Goal: Check status

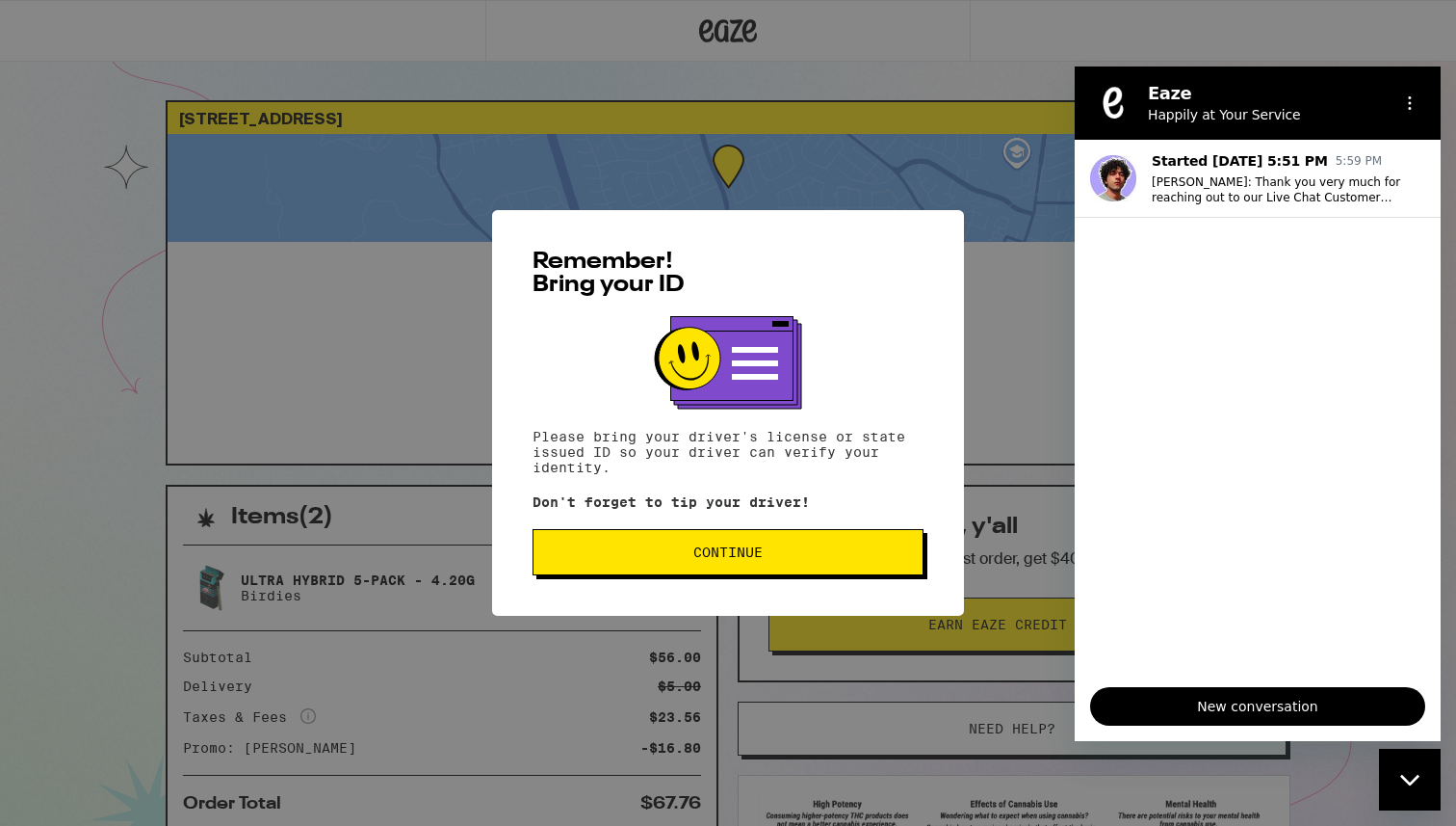
click at [755, 552] on span "Continue" at bounding box center [728, 553] width 69 height 14
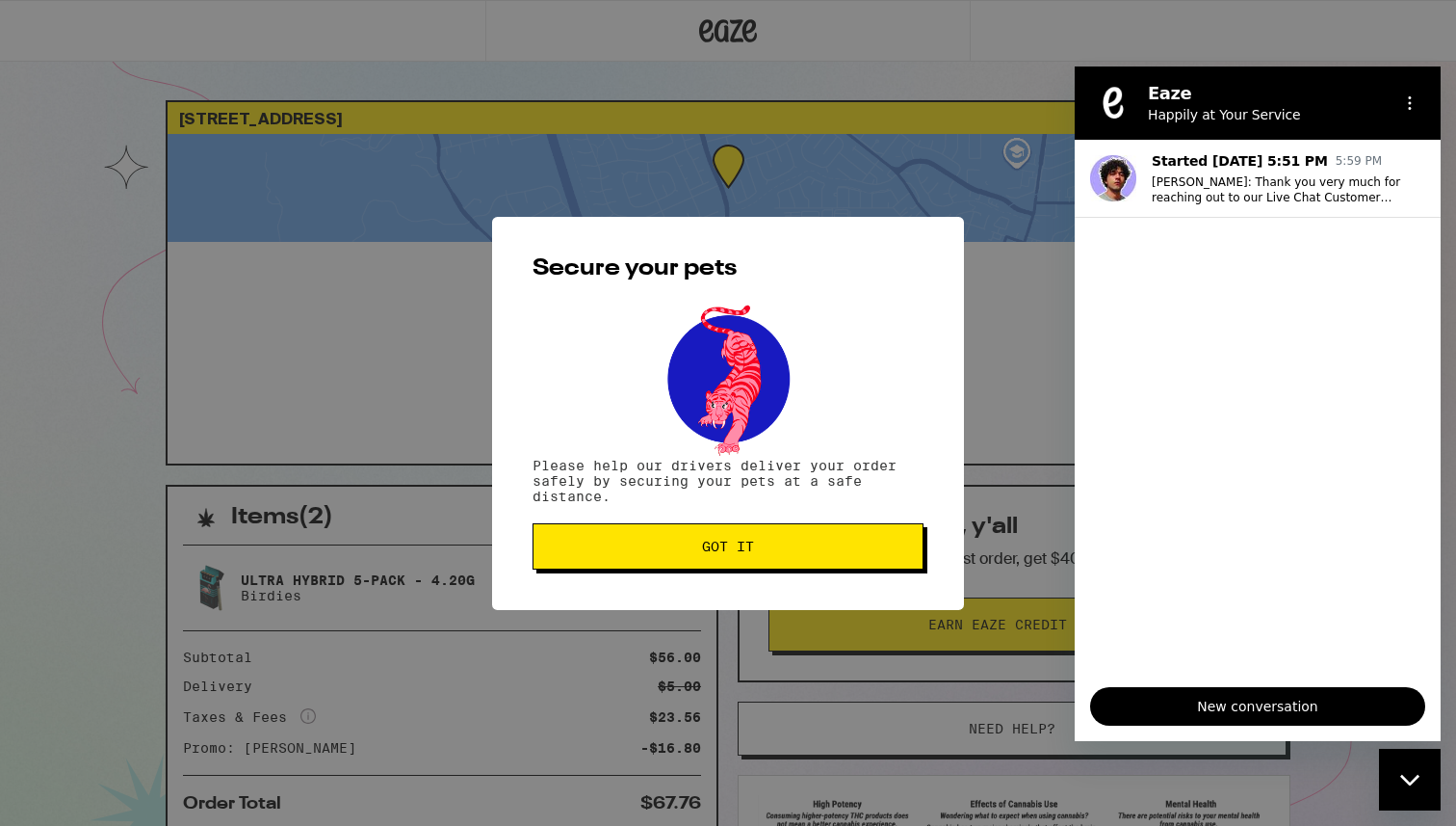
click at [754, 554] on span "Got it" at bounding box center [728, 547] width 358 height 14
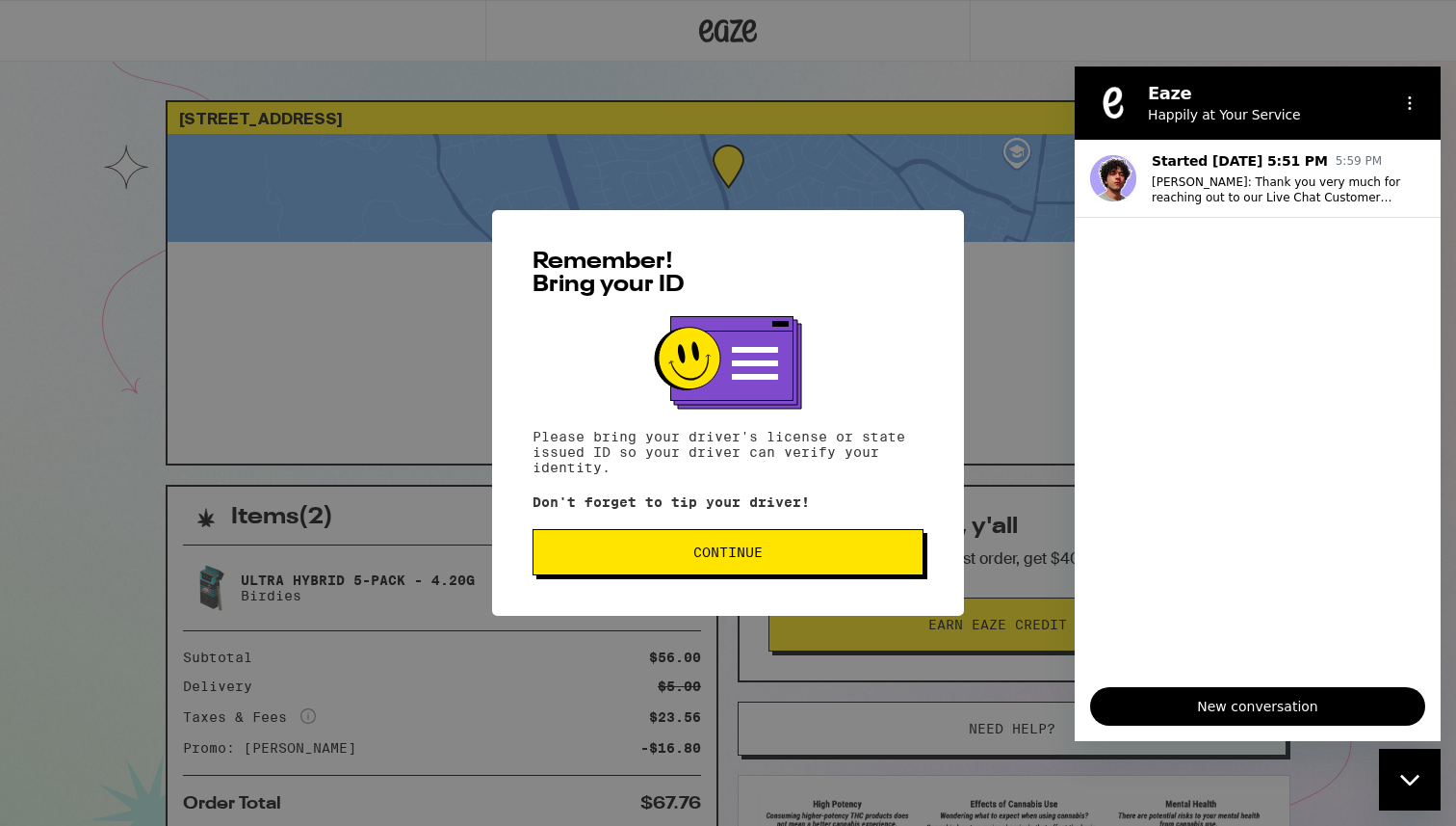
click at [753, 575] on button "Continue" at bounding box center [728, 552] width 391 height 46
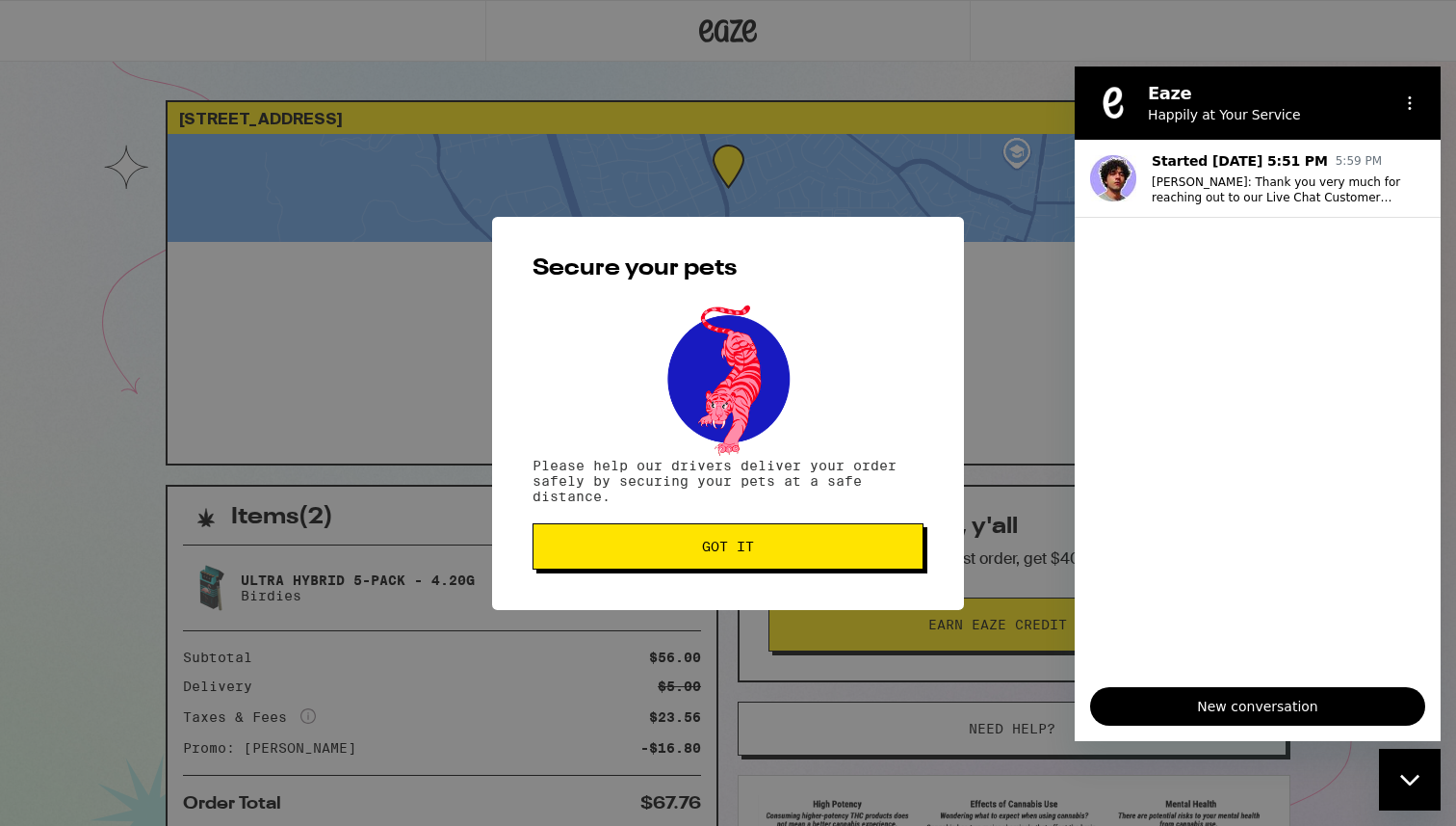
click at [753, 569] on button "Got it" at bounding box center [728, 546] width 391 height 46
